Goal: Information Seeking & Learning: Learn about a topic

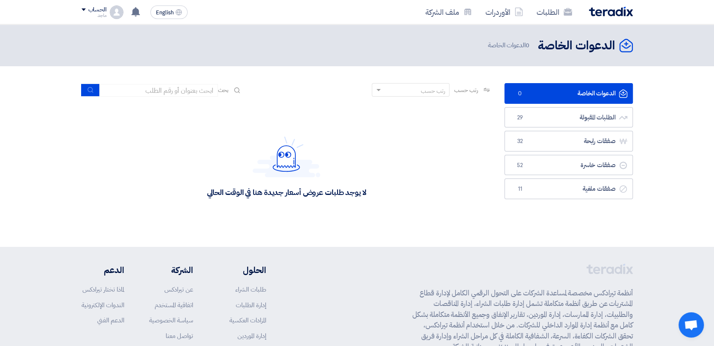
click at [666, 142] on section "الدعوات الخاصة الدعوات الخاصة 0 الطلبات المقبولة الطلبات المقبولة 29 صفقات رابح…" at bounding box center [357, 156] width 714 height 181
click at [690, 173] on section "الدعوات الخاصة الدعوات الخاصة 0 الطلبات المقبولة الطلبات المقبولة 29 صفقات رابح…" at bounding box center [357, 156] width 714 height 181
click at [450, 31] on header "الدعوات الخاصة الدعوات الخاصة 0 الدعوات الخاصة" at bounding box center [357, 46] width 714 height 42
click at [562, 117] on link "الطلبات المقبولة الطلبات المقبولة 29" at bounding box center [568, 117] width 128 height 21
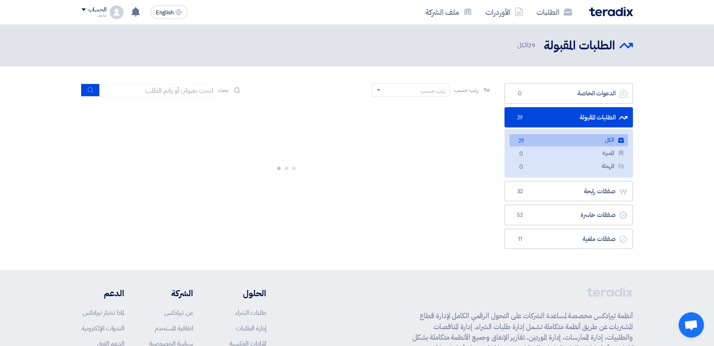
click at [562, 117] on link "الطلبات المقبولة الطلبات المقبولة 29" at bounding box center [568, 117] width 128 height 21
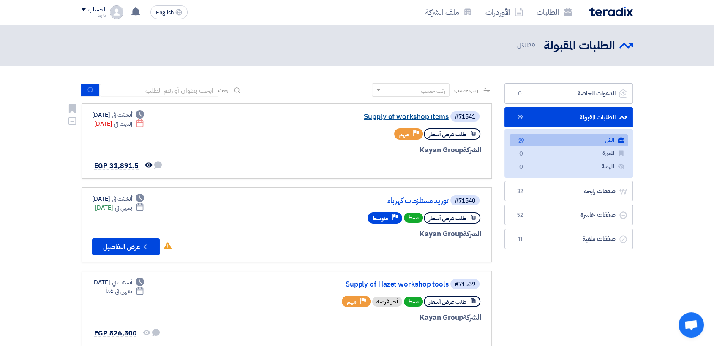
click at [387, 113] on link "Supply of workshop items" at bounding box center [364, 117] width 169 height 8
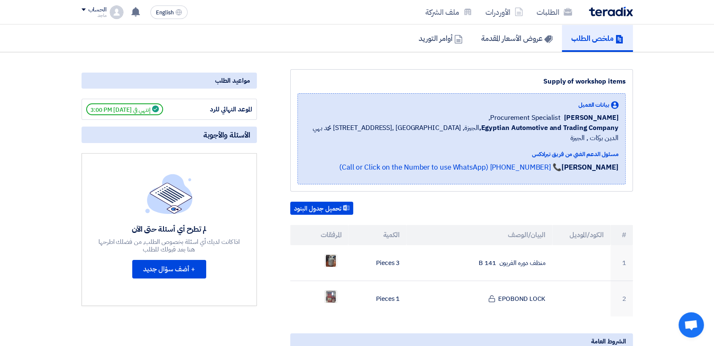
scroll to position [61, 0]
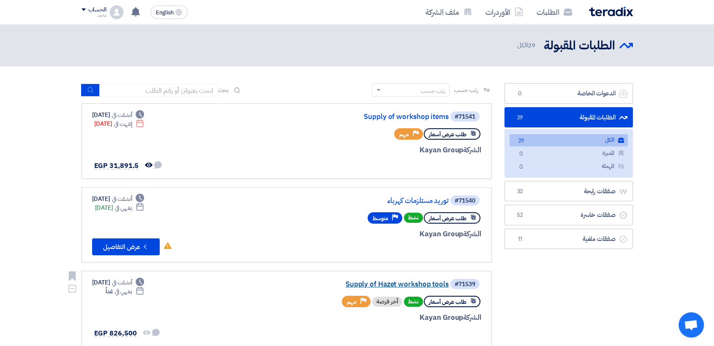
click at [396, 286] on link "Supply of Hazet workshop tools" at bounding box center [364, 285] width 169 height 8
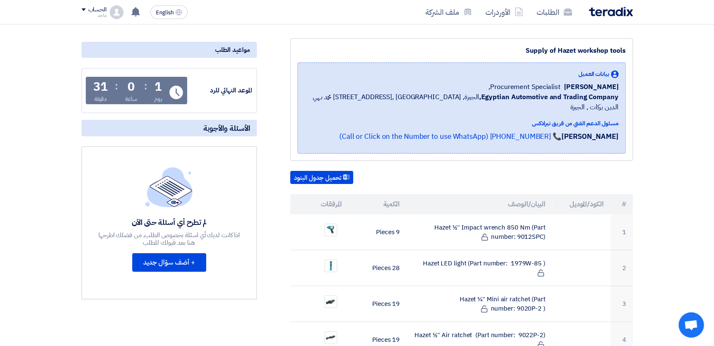
scroll to position [94, 0]
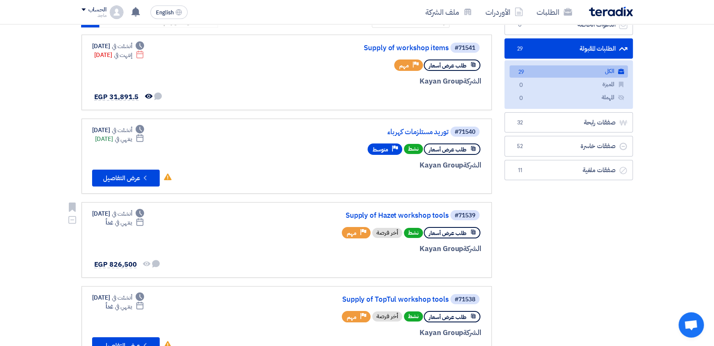
scroll to position [78, 0]
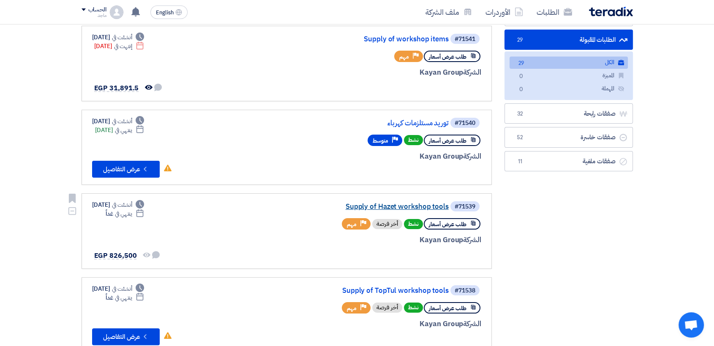
click at [371, 206] on link "Supply of Hazet workshop tools" at bounding box center [364, 207] width 169 height 8
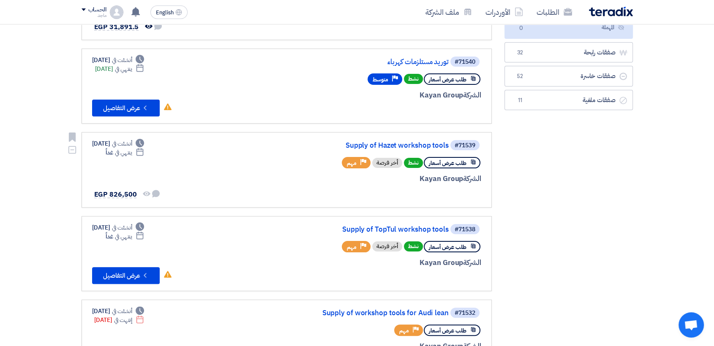
scroll to position [140, 0]
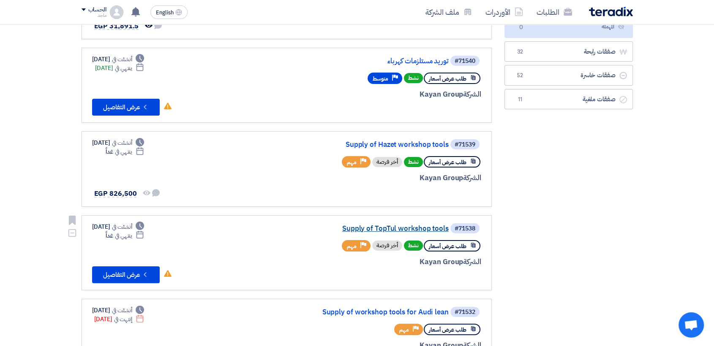
click at [373, 228] on link "Supply of TopTul workshop tools" at bounding box center [364, 229] width 169 height 8
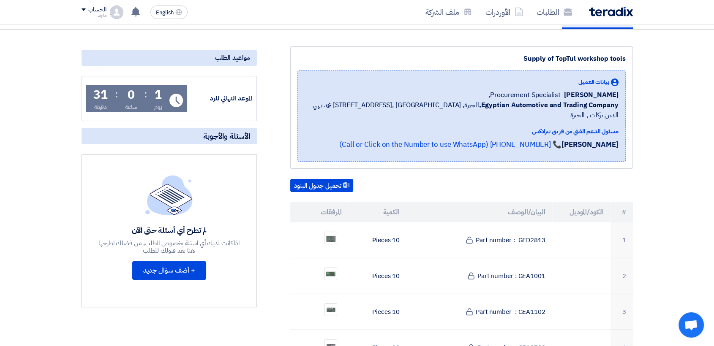
scroll to position [136, 0]
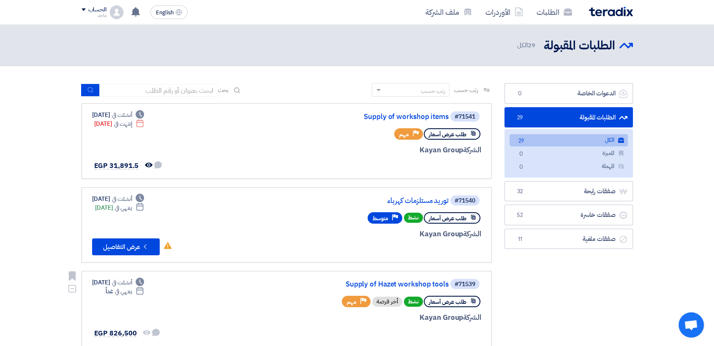
click at [278, 313] on div "الشركة Kayan Group" at bounding box center [379, 318] width 203 height 11
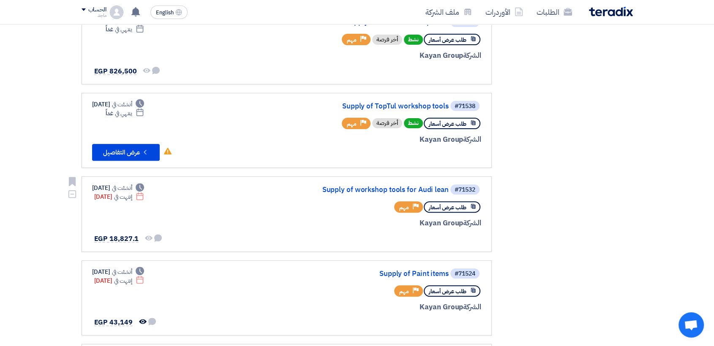
scroll to position [264, 0]
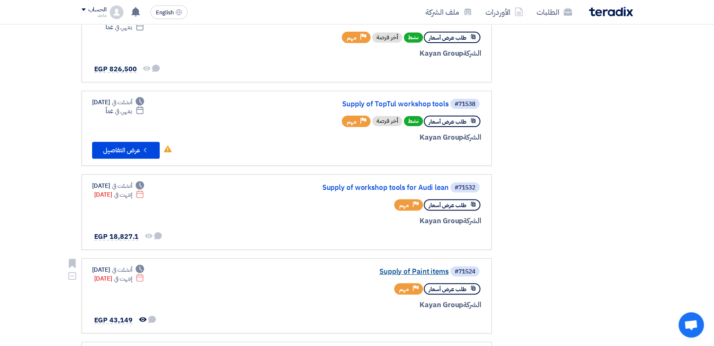
click at [424, 272] on link "Supply of Paint items" at bounding box center [364, 272] width 169 height 8
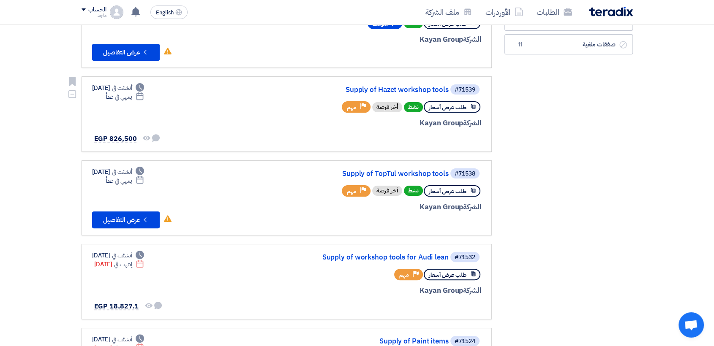
scroll to position [196, 0]
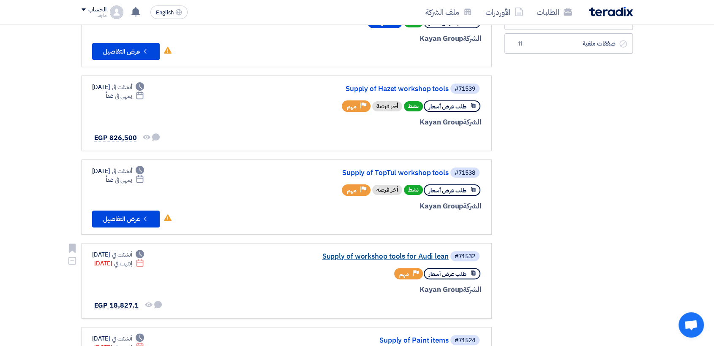
click at [363, 253] on link "Supply of workshop tools for Audi lean" at bounding box center [364, 257] width 169 height 8
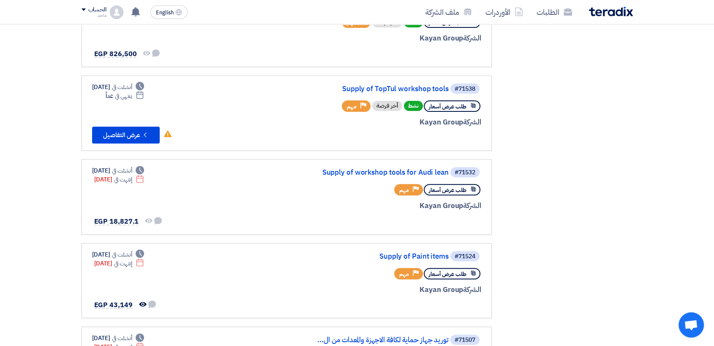
scroll to position [281, 0]
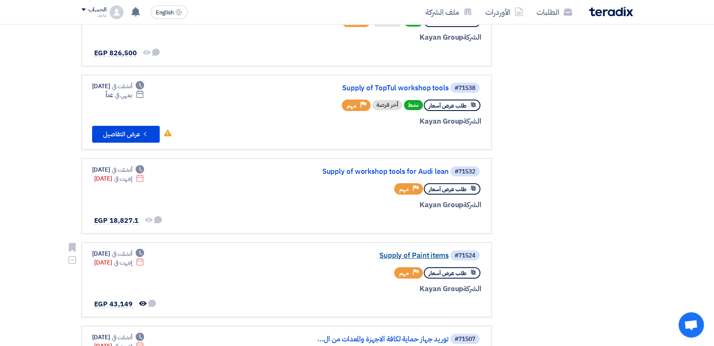
click at [418, 256] on link "Supply of Paint items" at bounding box center [364, 256] width 169 height 8
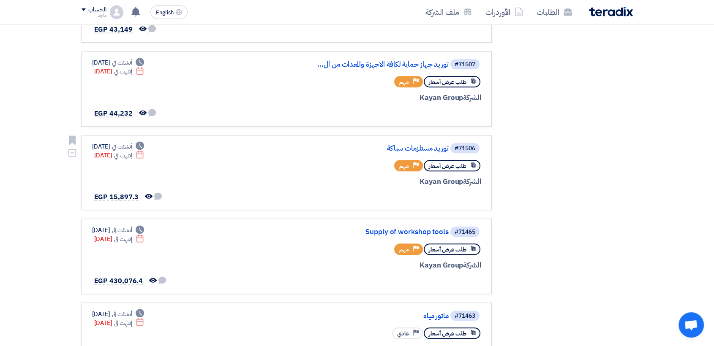
scroll to position [590, 0]
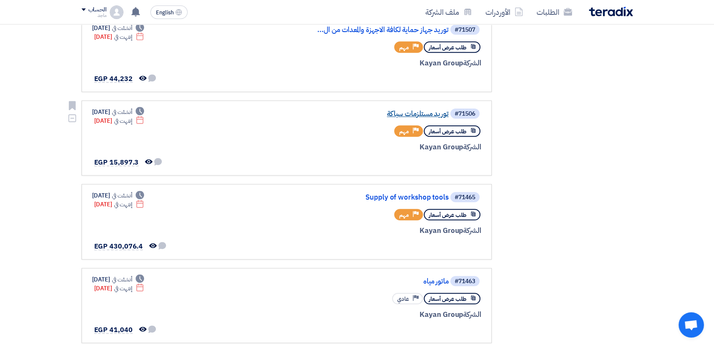
click at [417, 112] on link "توريد مستلزمات سباكة" at bounding box center [364, 114] width 169 height 8
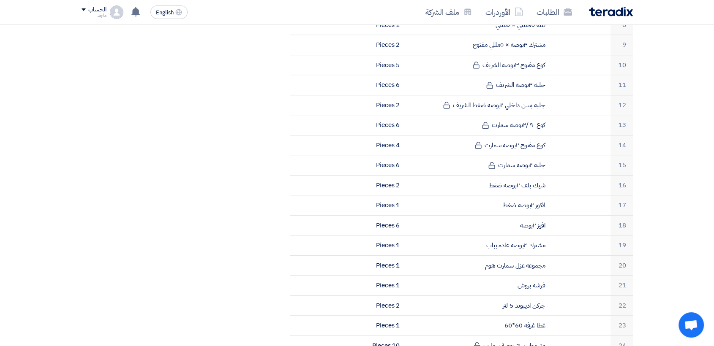
scroll to position [490, 0]
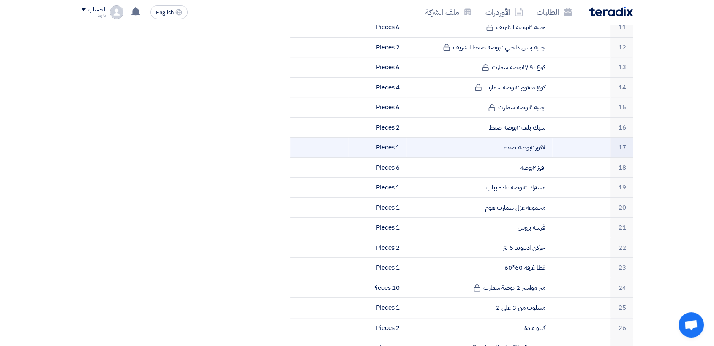
click at [419, 138] on td "لاكور ٢بوصه ضغط" at bounding box center [479, 148] width 146 height 20
